Goal: Information Seeking & Learning: Find specific fact

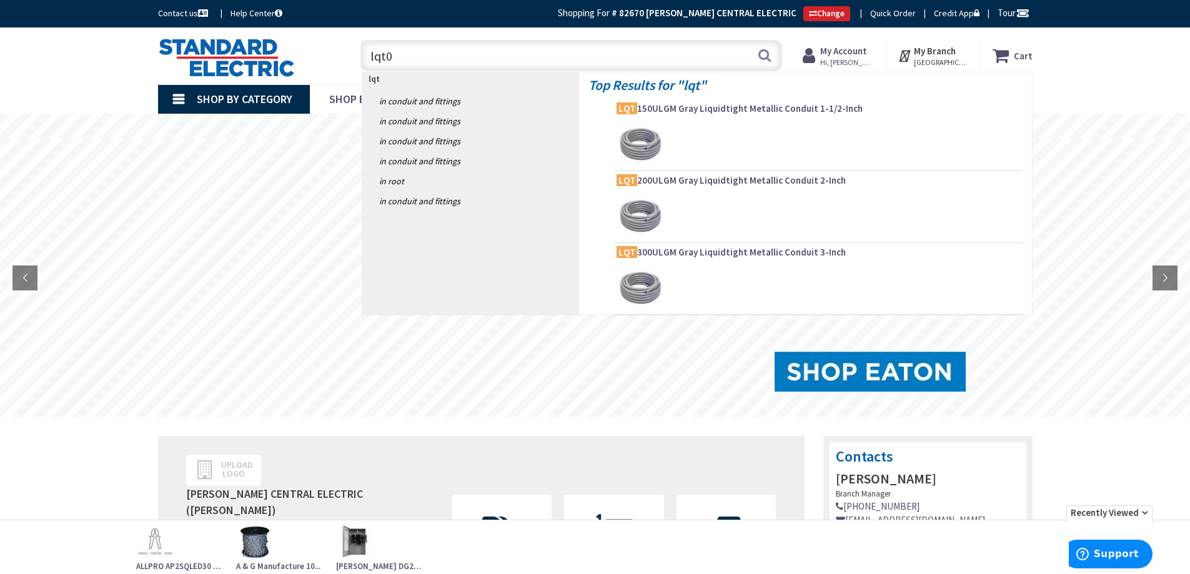
type input "lqt05"
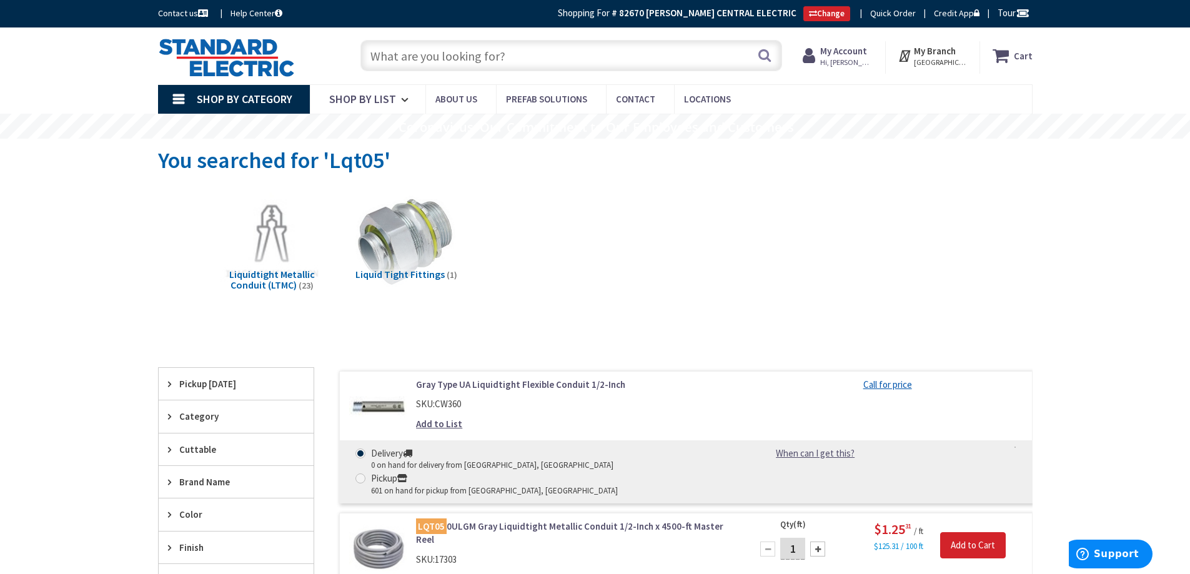
click at [387, 56] on input "text" at bounding box center [571, 55] width 422 height 31
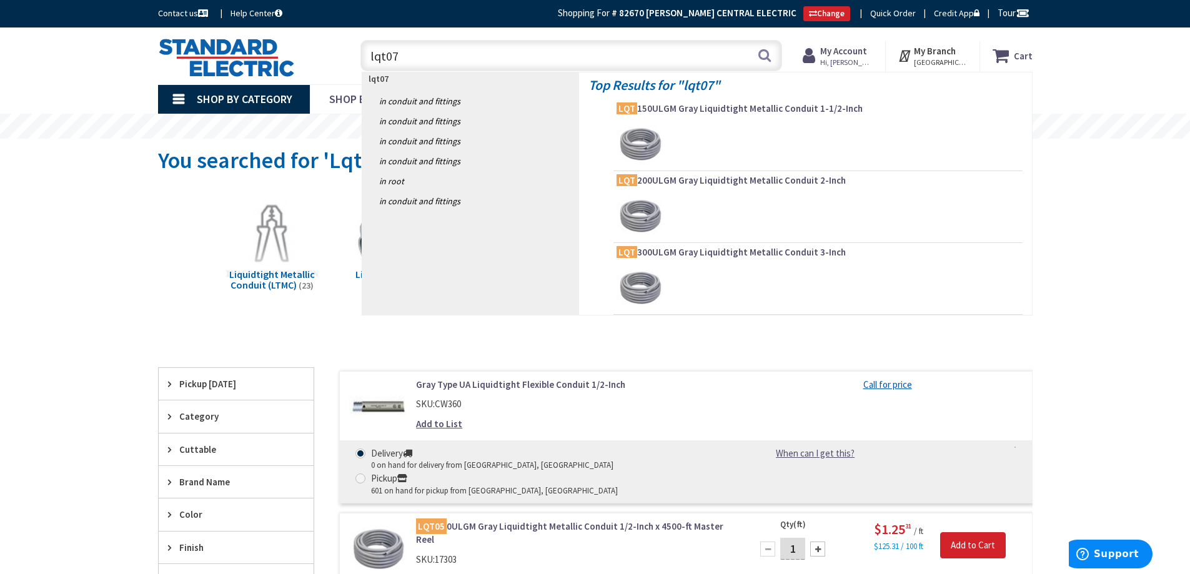
type input "lqt075"
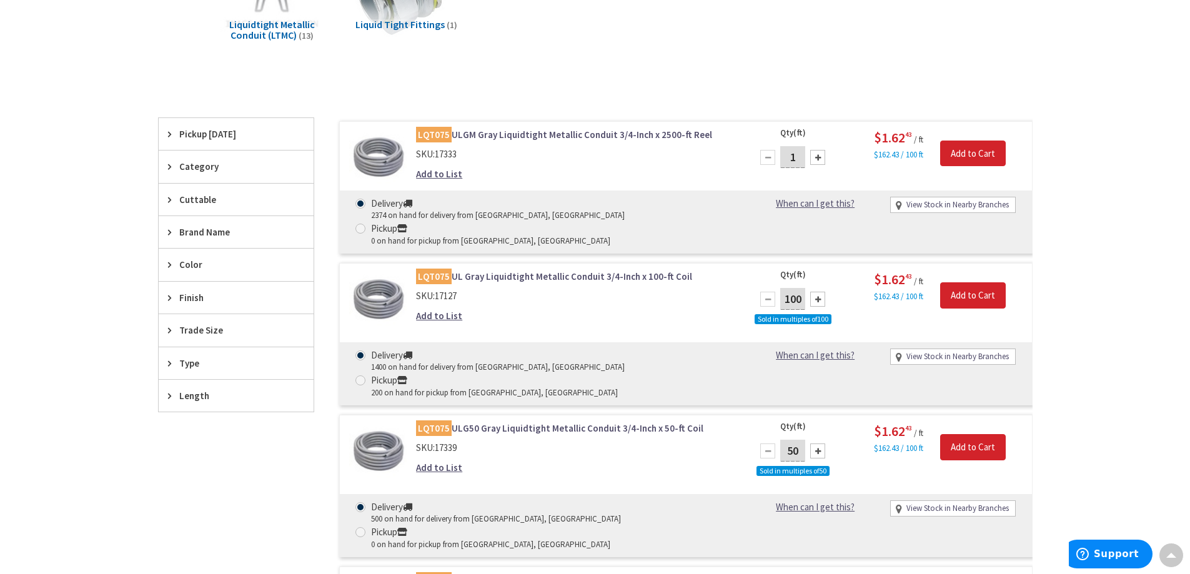
scroll to position [252, 0]
